Goal: Task Accomplishment & Management: Manage account settings

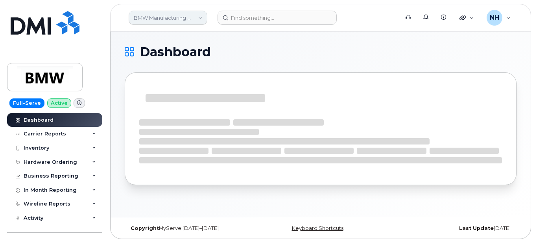
click at [197, 16] on link "BMW Manufacturing Co LLC" at bounding box center [168, 18] width 79 height 14
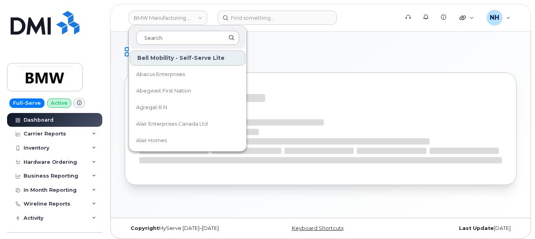
click at [179, 38] on input at bounding box center [187, 38] width 103 height 14
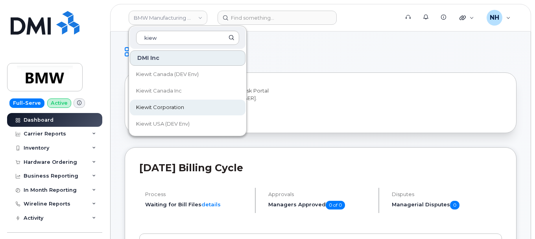
type input "kiew"
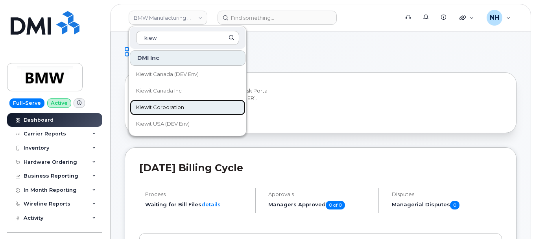
click at [171, 105] on span "Kiewit Corporation" at bounding box center [160, 107] width 48 height 8
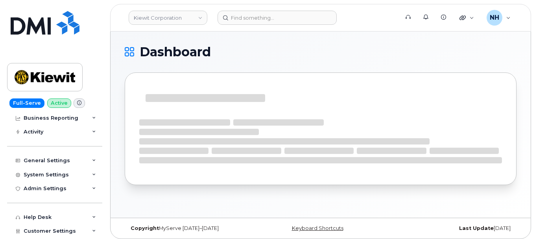
scroll to position [73, 0]
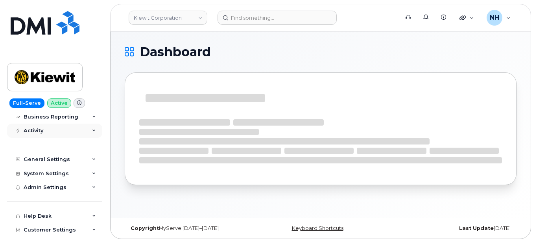
click at [39, 128] on div "Activity" at bounding box center [34, 130] width 20 height 6
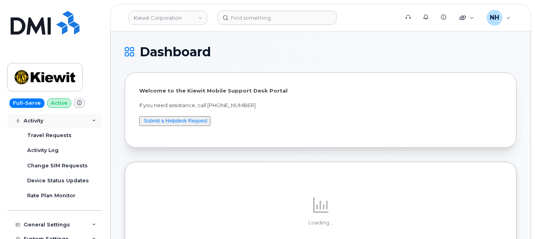
scroll to position [83, 0]
click at [53, 155] on link "Activity Log" at bounding box center [61, 150] width 81 height 15
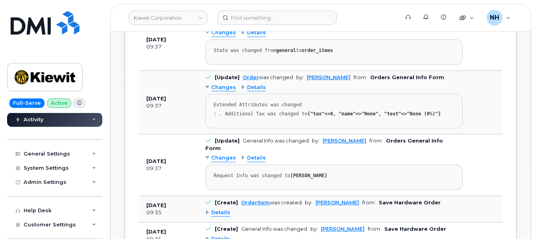
scroll to position [175, 0]
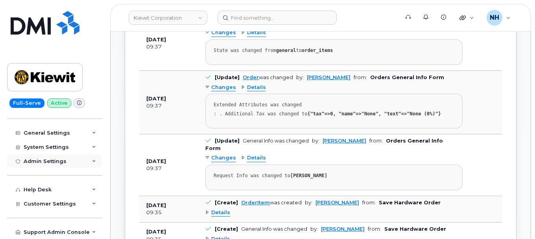
click at [60, 158] on div "Admin Settings" at bounding box center [45, 161] width 43 height 6
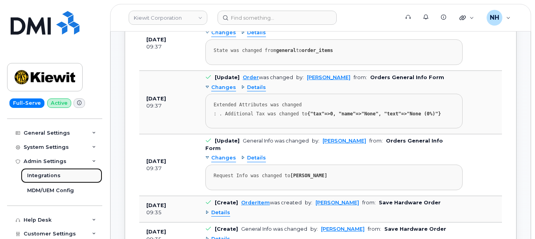
click at [47, 175] on div "Integrations" at bounding box center [43, 175] width 33 height 7
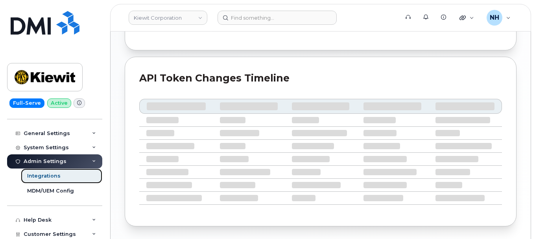
scroll to position [428, 0]
click at [65, 147] on div "System Settings" at bounding box center [46, 147] width 45 height 6
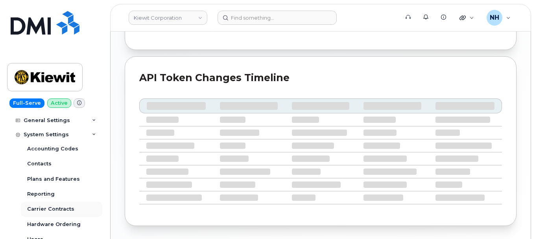
scroll to position [111, 0]
click at [46, 133] on div "System Settings" at bounding box center [46, 135] width 45 height 6
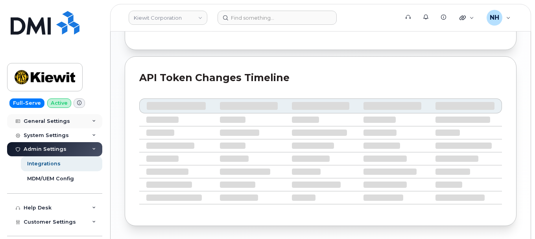
click at [51, 120] on div "General Settings" at bounding box center [47, 121] width 46 height 6
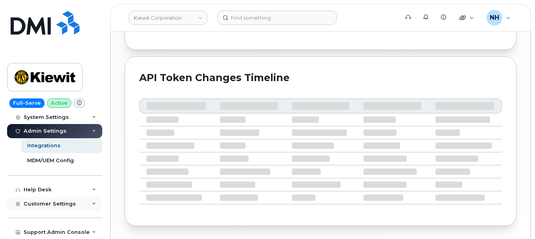
scroll to position [455, 0]
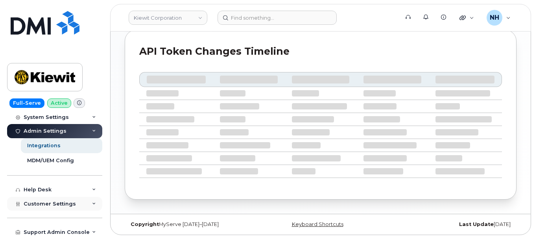
click at [65, 202] on span "Customer Settings" at bounding box center [50, 203] width 52 height 6
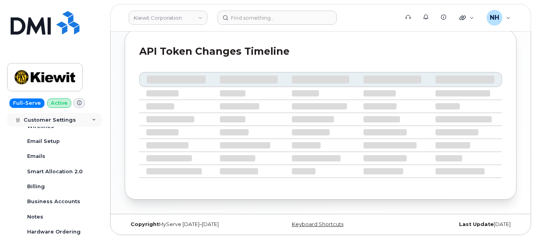
scroll to position [402, 0]
click at [37, 153] on div "Emails" at bounding box center [36, 155] width 18 height 7
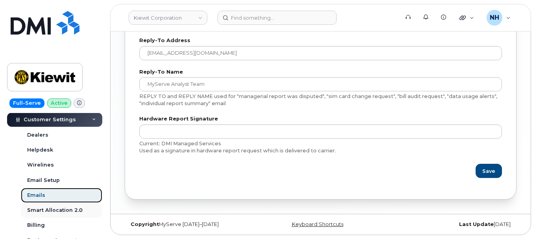
scroll to position [228, 0]
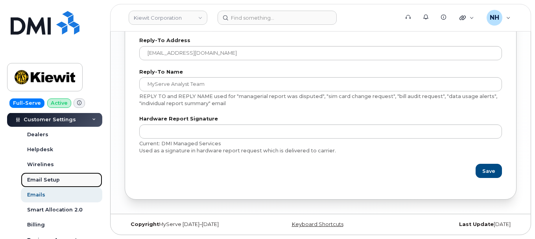
click at [37, 181] on div "Email Setup" at bounding box center [43, 179] width 33 height 7
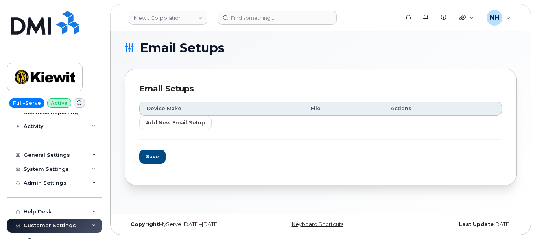
scroll to position [77, 0]
click at [48, 180] on div "Admin Settings" at bounding box center [45, 183] width 43 height 6
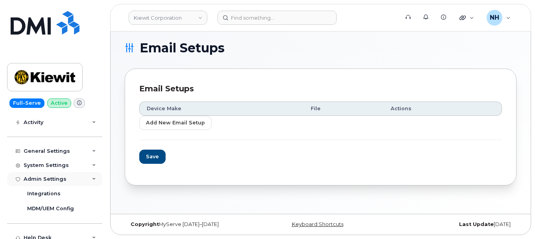
scroll to position [81, 0]
click at [44, 158] on div "General Settings" at bounding box center [54, 151] width 95 height 14
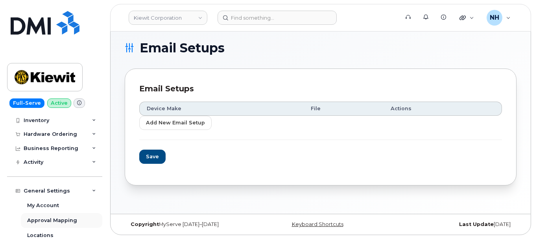
scroll to position [40, 0]
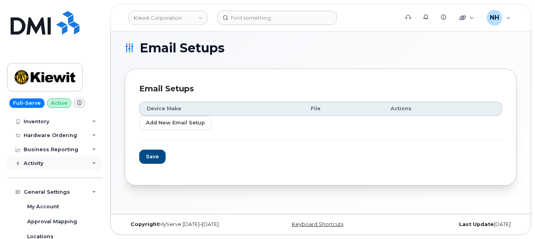
click at [43, 162] on div "Activity" at bounding box center [34, 163] width 20 height 6
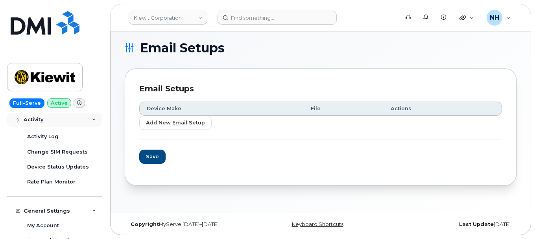
scroll to position [96, 0]
click at [41, 133] on link "Activity Log" at bounding box center [61, 137] width 81 height 15
